Goal: Transaction & Acquisition: Purchase product/service

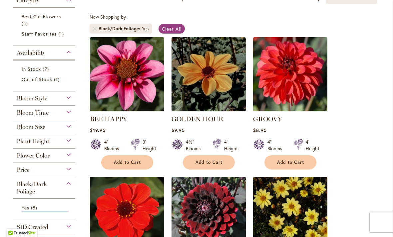
scroll to position [107, 0]
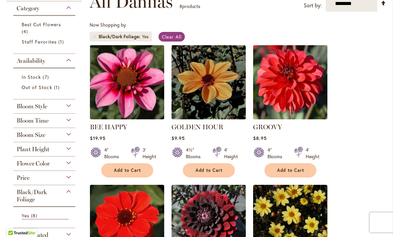
click at [224, 85] on img at bounding box center [208, 82] width 74 height 74
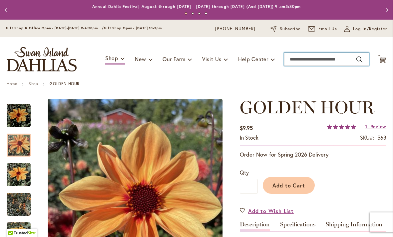
click at [328, 62] on input "Search" at bounding box center [326, 59] width 85 height 13
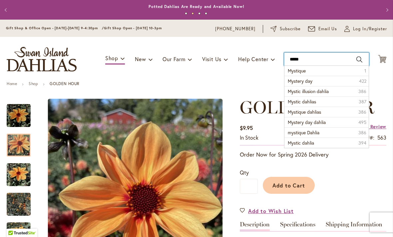
type input "******"
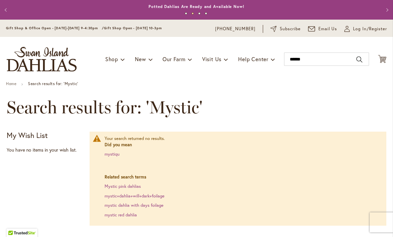
click at [154, 196] on link "mystic+dahlia+will+dark+foilage" at bounding box center [135, 196] width 60 height 6
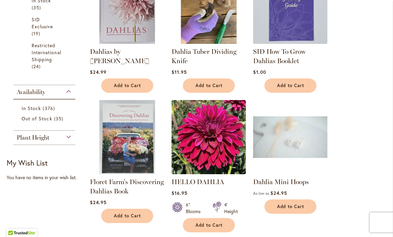
scroll to position [377, 0]
